Goal: Task Accomplishment & Management: Use online tool/utility

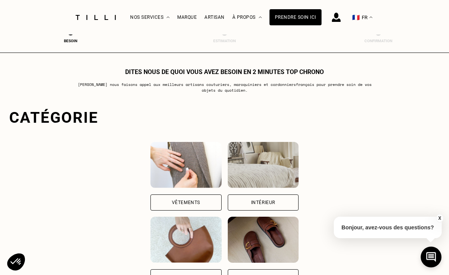
click at [162, 172] on img at bounding box center [186, 165] width 71 height 46
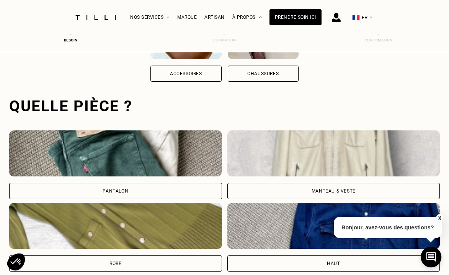
scroll to position [235, 0]
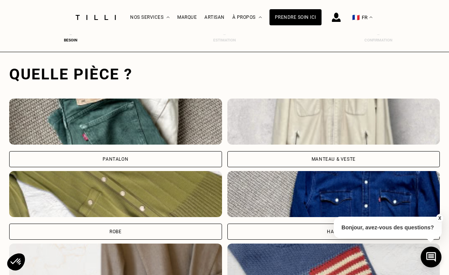
click at [171, 123] on img at bounding box center [115, 121] width 213 height 46
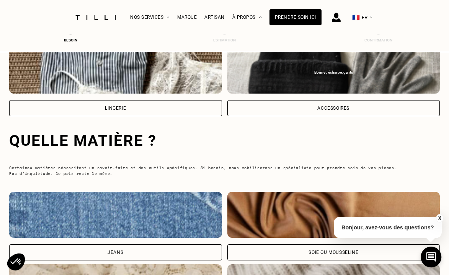
scroll to position [715, 0]
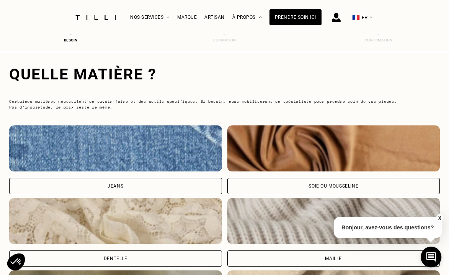
click at [172, 139] on img at bounding box center [115, 148] width 213 height 46
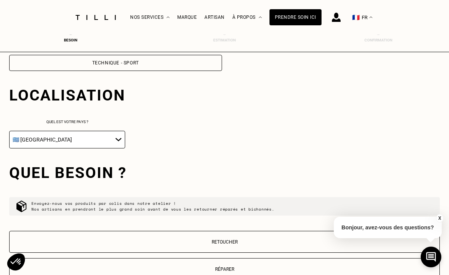
scroll to position [1049, 0]
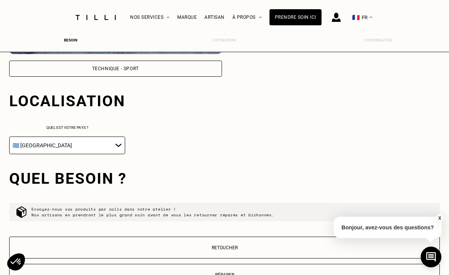
select select "CH"
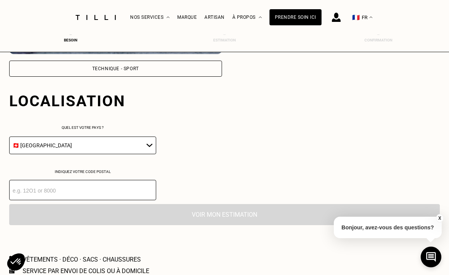
click at [143, 193] on input "number" at bounding box center [82, 190] width 147 height 20
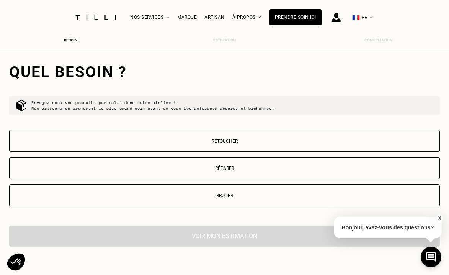
scroll to position [1202, 0]
type input "1296"
click at [207, 146] on button "Retoucher" at bounding box center [224, 141] width 431 height 22
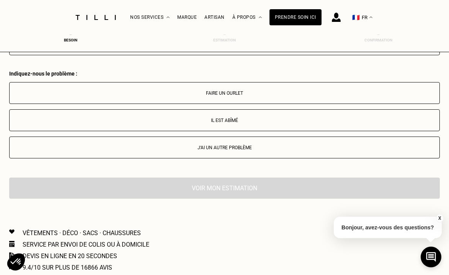
scroll to position [1376, 0]
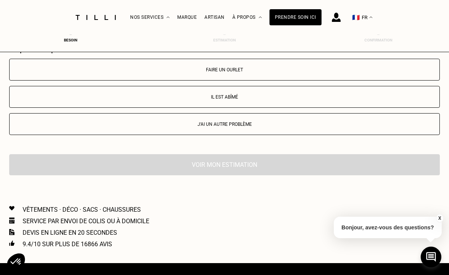
click at [229, 72] on p "Faire un ourlet" at bounding box center [224, 69] width 423 height 5
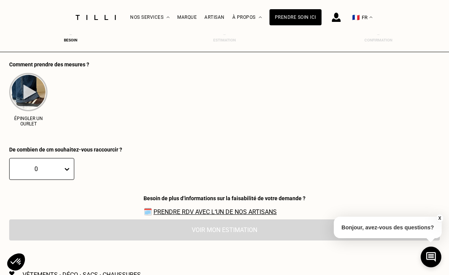
scroll to position [1479, 0]
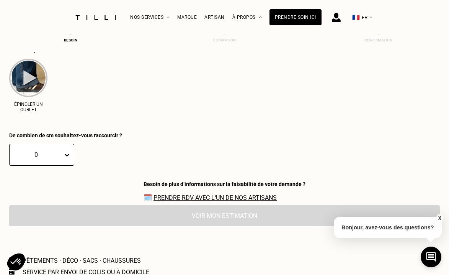
click at [67, 159] on div "0 CM" at bounding box center [224, 159] width 431 height 43
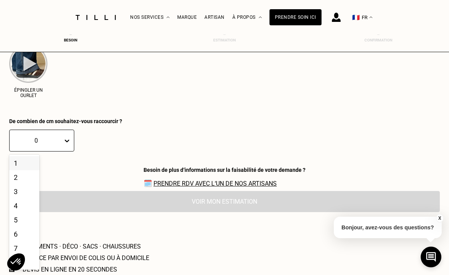
scroll to position [1494, 0]
click at [30, 182] on div "2" at bounding box center [24, 177] width 30 height 14
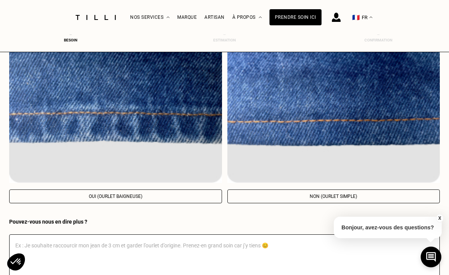
scroll to position [1650, 0]
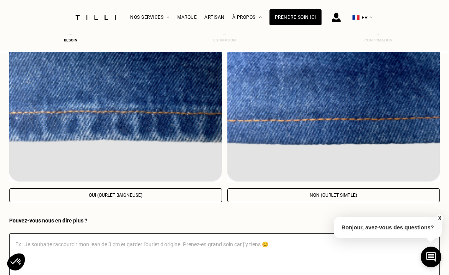
click at [158, 198] on p "Oui (ourlet baigneuse)" at bounding box center [115, 194] width 205 height 5
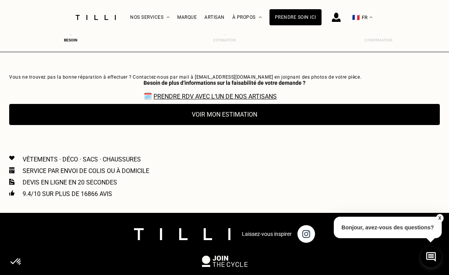
scroll to position [1893, 0]
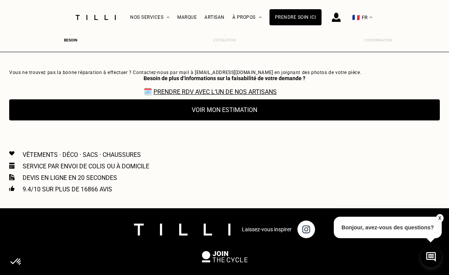
click at [194, 112] on button "Voir mon estimation" at bounding box center [224, 109] width 431 height 21
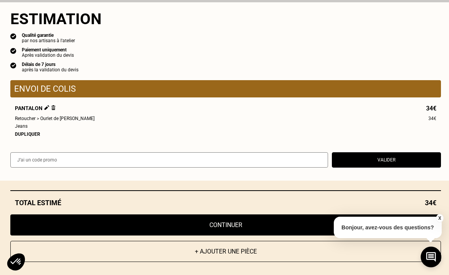
scroll to position [1940, 0]
